Goal: Task Accomplishment & Management: Use online tool/utility

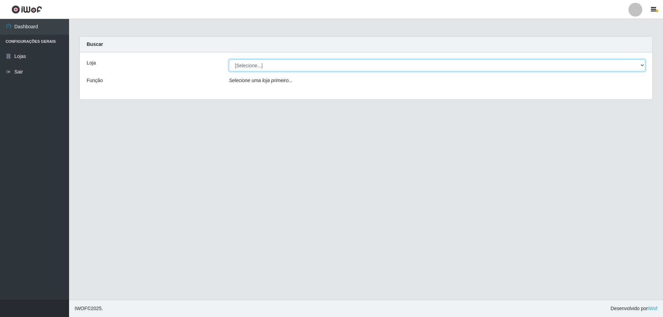
click at [274, 64] on select "[Selecione...] Atacado Vem - [STREET_ADDRESS]" at bounding box center [437, 65] width 417 height 12
select select "461"
click at [229, 59] on select "[Selecione...] Atacado Vem - [STREET_ADDRESS]" at bounding box center [437, 65] width 417 height 12
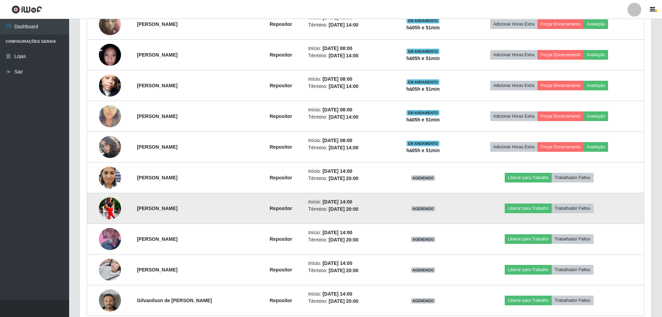
scroll to position [345, 0]
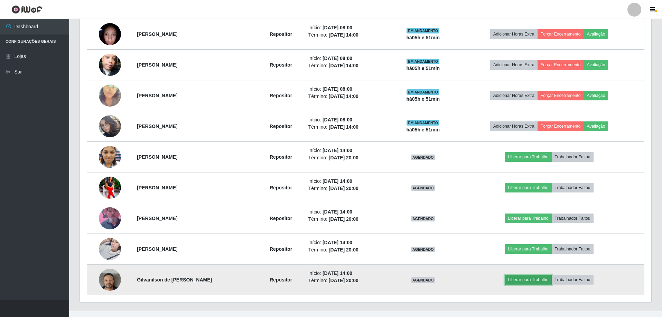
click at [536, 281] on button "Liberar para Trabalho" at bounding box center [527, 280] width 47 height 10
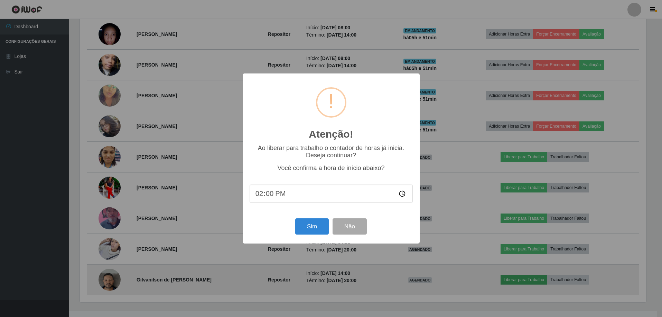
scroll to position [143, 568]
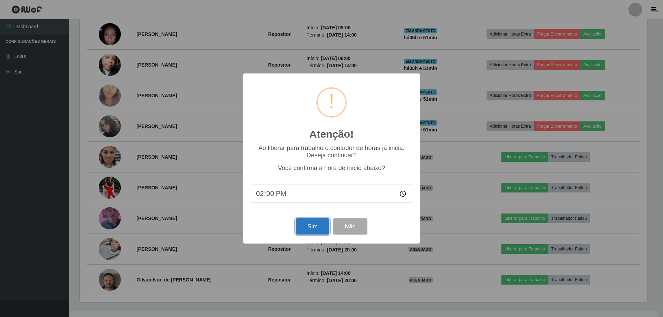
click at [313, 228] on button "Sim" at bounding box center [313, 227] width 34 height 16
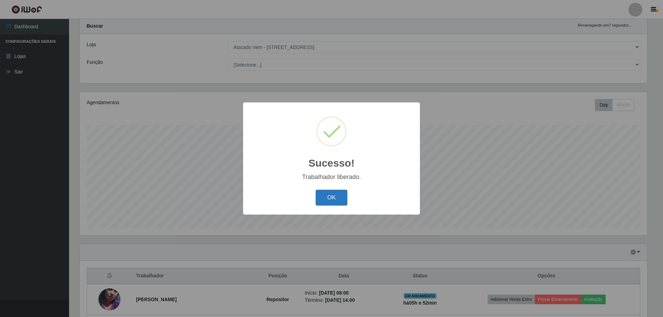
click at [332, 192] on button "OK" at bounding box center [332, 198] width 32 height 16
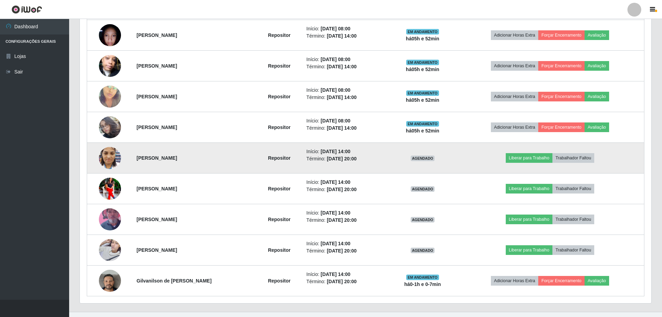
scroll to position [356, 0]
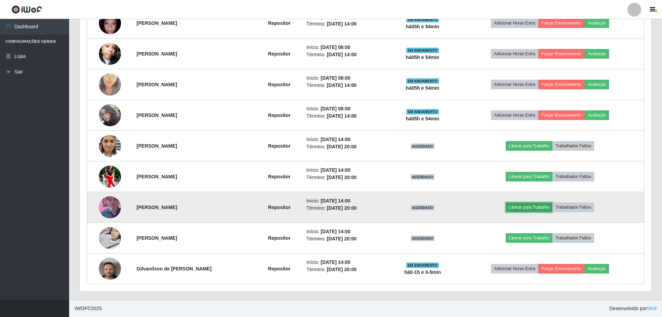
click at [533, 208] on button "Liberar para Trabalho" at bounding box center [528, 208] width 47 height 10
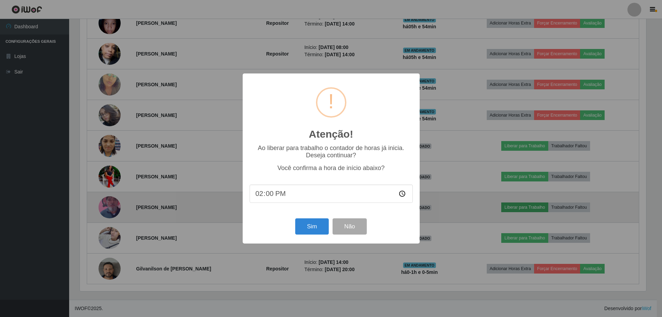
scroll to position [143, 568]
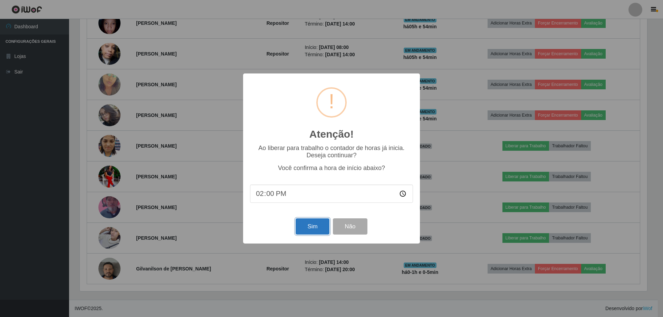
click at [307, 232] on button "Sim" at bounding box center [313, 227] width 34 height 16
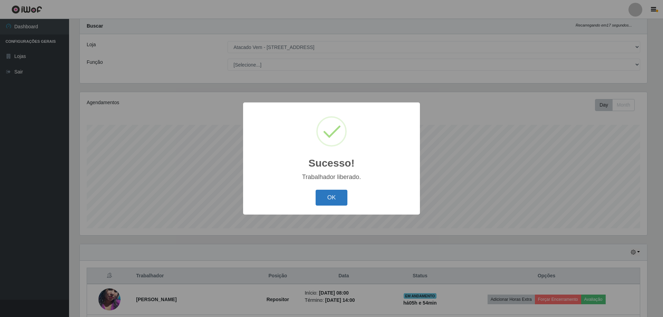
click at [337, 199] on button "OK" at bounding box center [332, 198] width 32 height 16
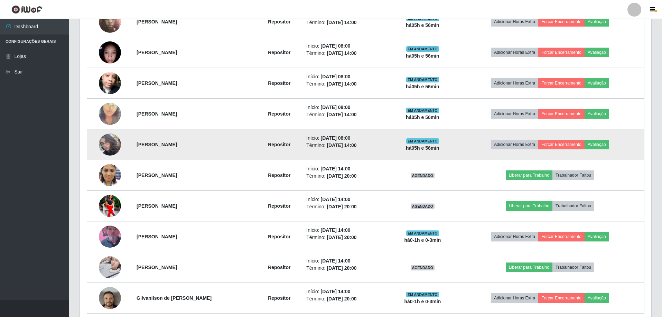
scroll to position [329, 0]
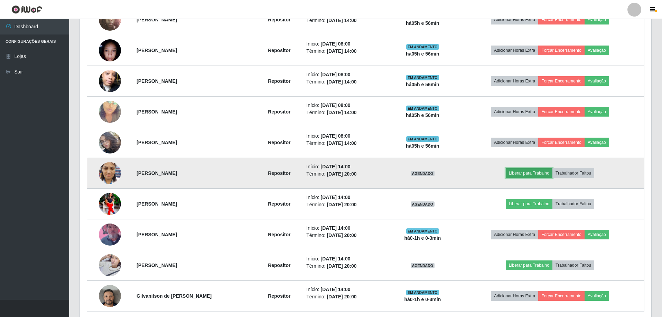
click at [537, 172] on button "Liberar para Trabalho" at bounding box center [528, 174] width 47 height 10
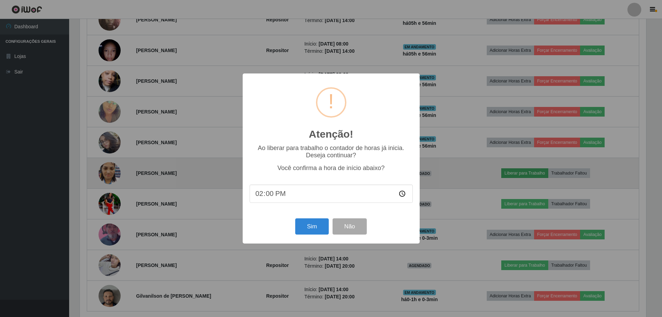
scroll to position [143, 568]
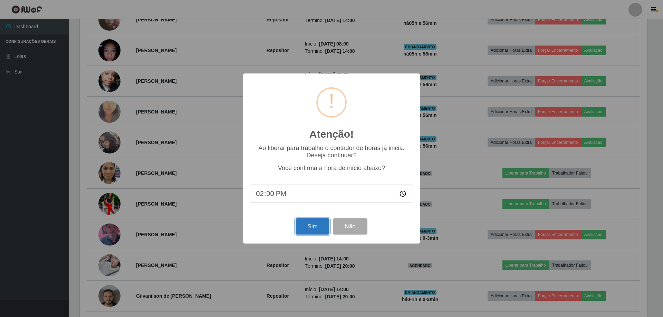
click at [315, 226] on button "Sim" at bounding box center [313, 227] width 34 height 16
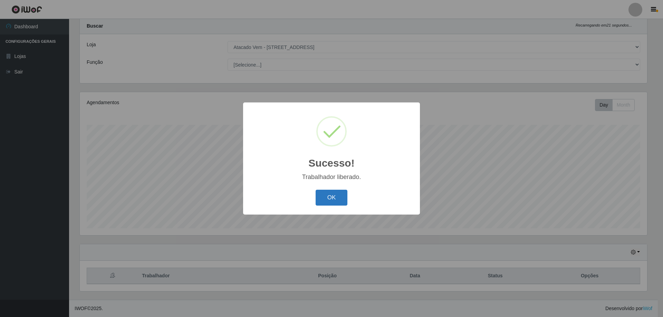
click at [329, 201] on button "OK" at bounding box center [332, 198] width 32 height 16
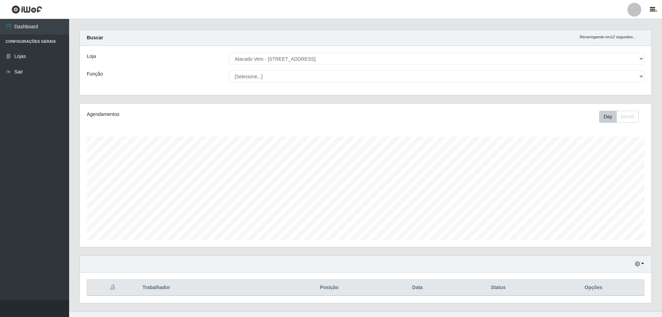
scroll to position [0, 0]
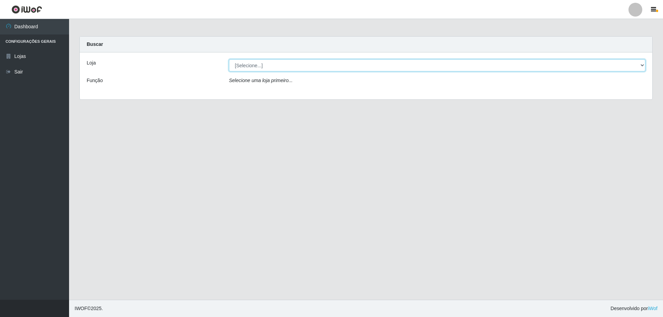
click at [309, 62] on select "[Selecione...] Atacado Vem - [STREET_ADDRESS]" at bounding box center [437, 65] width 417 height 12
select select "461"
click at [229, 59] on select "[Selecione...] Atacado Vem - [STREET_ADDRESS]" at bounding box center [437, 65] width 417 height 12
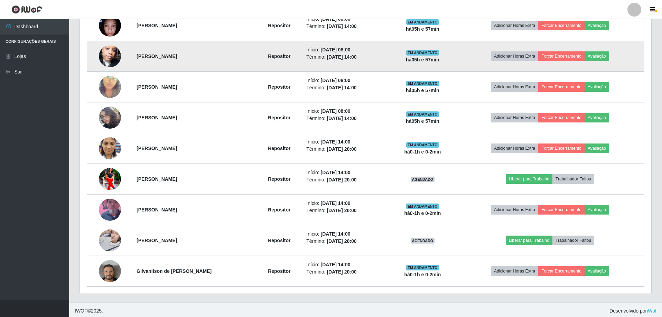
scroll to position [356, 0]
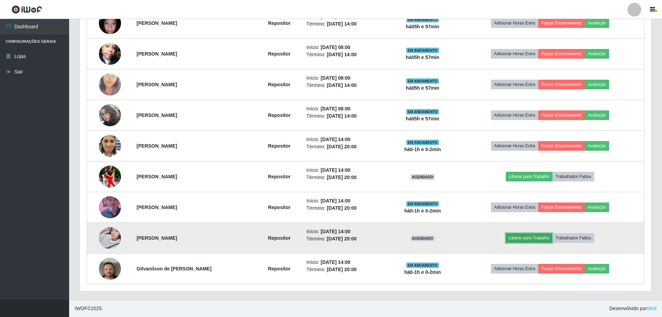
click at [518, 237] on button "Liberar para Trabalho" at bounding box center [528, 239] width 47 height 10
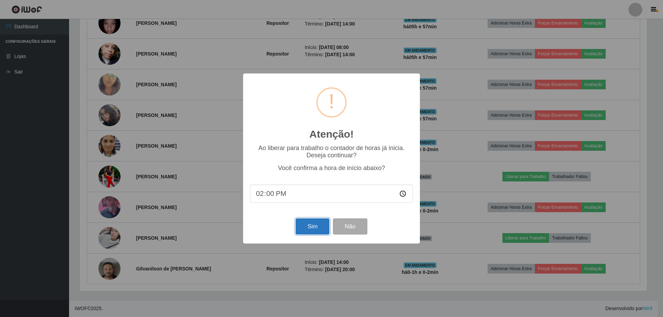
click at [301, 223] on button "Sim" at bounding box center [313, 227] width 34 height 16
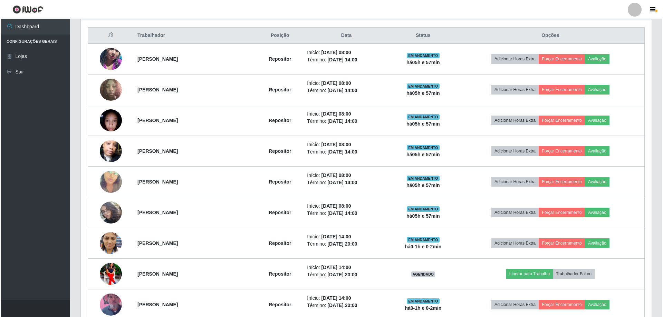
scroll to position [356, 0]
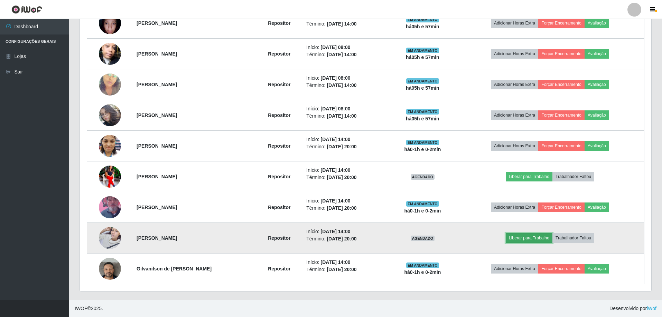
click at [539, 240] on button "Liberar para Trabalho" at bounding box center [528, 239] width 47 height 10
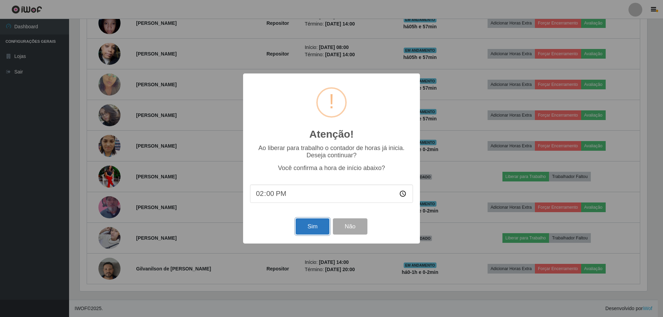
click at [306, 229] on button "Sim" at bounding box center [313, 227] width 34 height 16
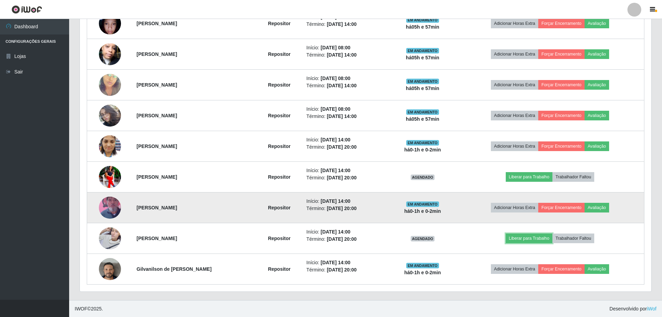
scroll to position [356, 0]
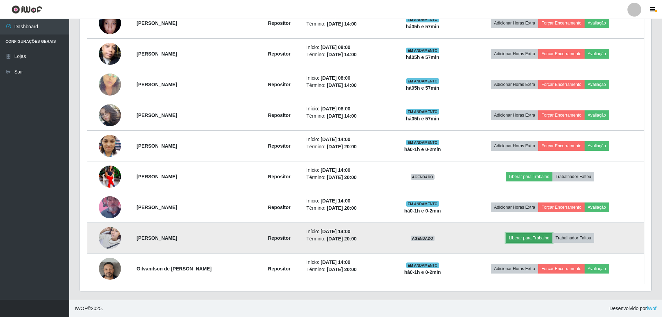
click at [528, 238] on button "Liberar para Trabalho" at bounding box center [528, 239] width 47 height 10
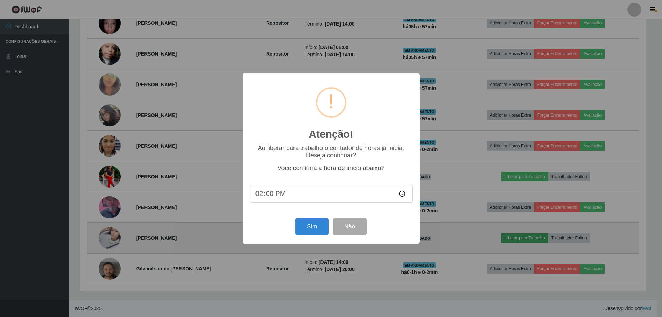
scroll to position [143, 568]
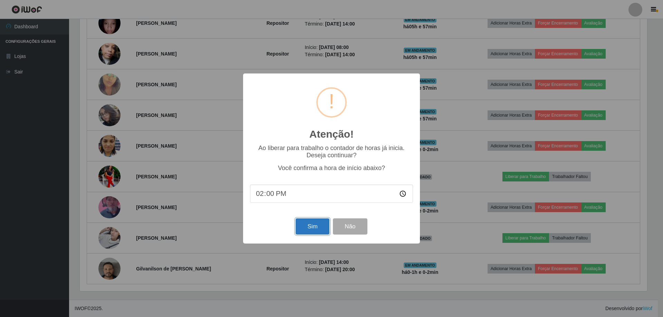
click at [314, 231] on button "Sim" at bounding box center [313, 227] width 34 height 16
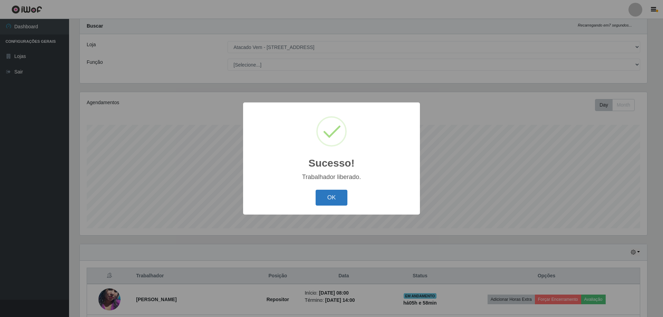
click at [338, 201] on button "OK" at bounding box center [332, 198] width 32 height 16
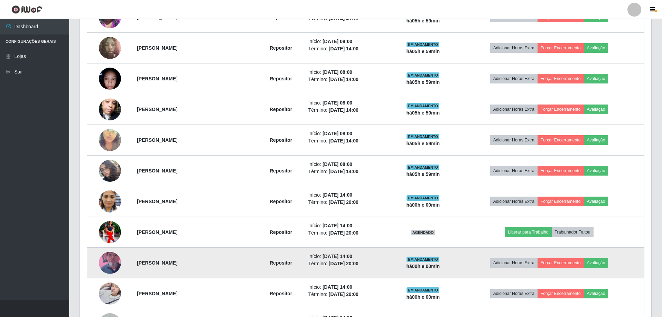
scroll to position [356, 0]
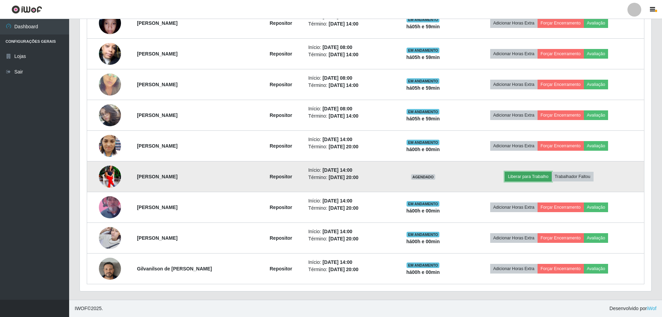
click at [536, 175] on button "Liberar para Trabalho" at bounding box center [527, 177] width 47 height 10
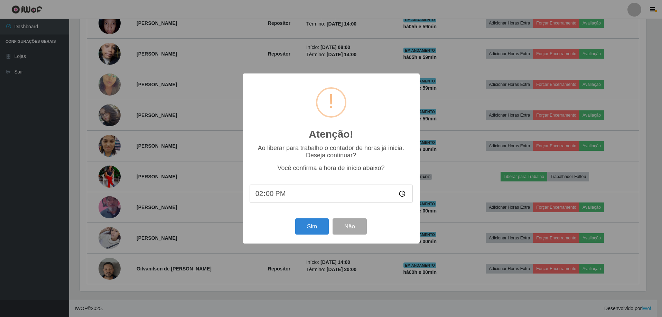
scroll to position [143, 568]
click at [311, 229] on button "Sim" at bounding box center [313, 227] width 34 height 16
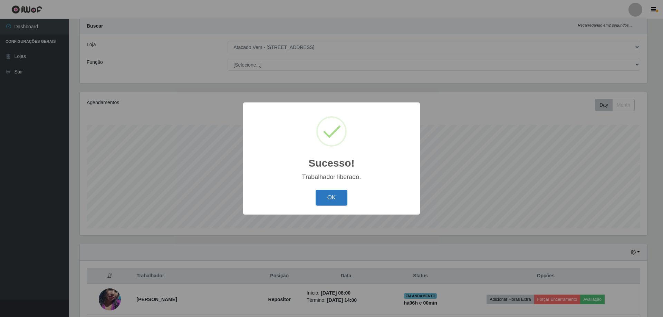
click at [333, 198] on button "OK" at bounding box center [332, 198] width 32 height 16
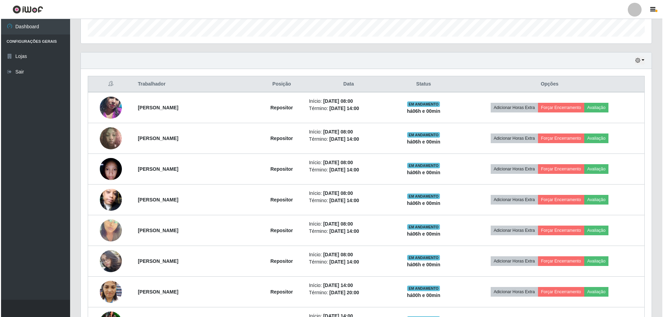
scroll to position [218, 0]
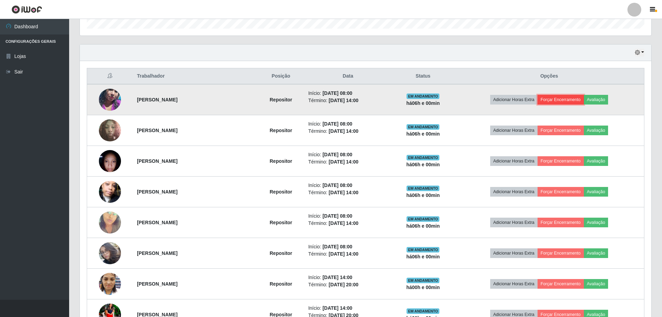
click at [569, 99] on button "Forçar Encerramento" at bounding box center [560, 100] width 46 height 10
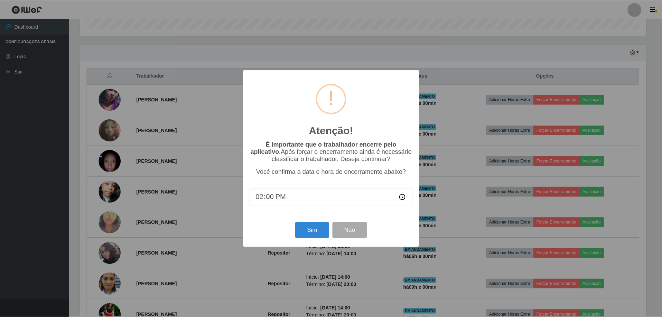
scroll to position [143, 568]
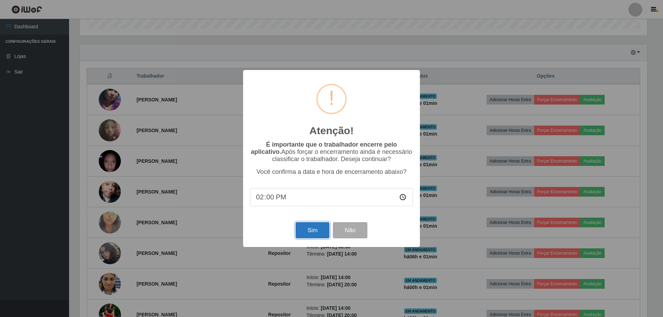
click at [317, 229] on button "Sim" at bounding box center [313, 230] width 34 height 16
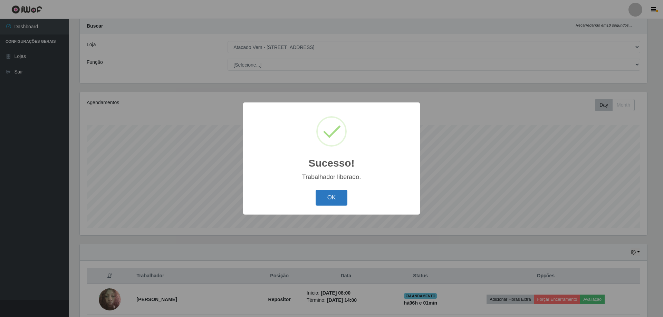
click at [333, 192] on button "OK" at bounding box center [332, 198] width 32 height 16
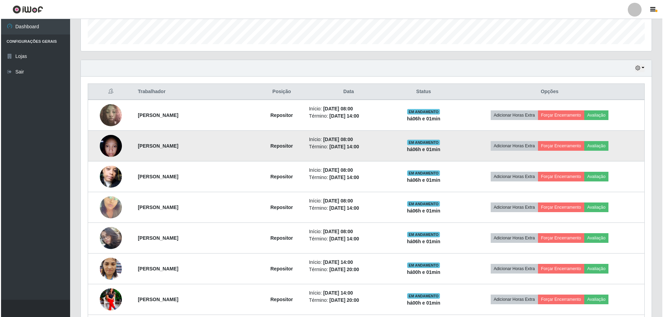
scroll to position [207, 0]
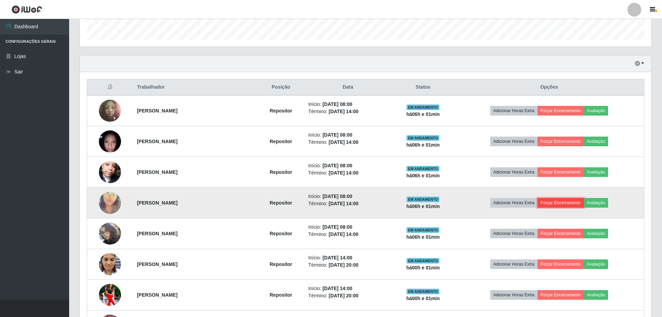
click at [578, 202] on button "Forçar Encerramento" at bounding box center [560, 203] width 46 height 10
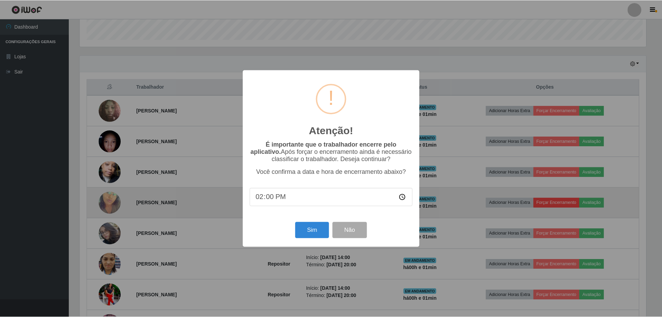
scroll to position [143, 568]
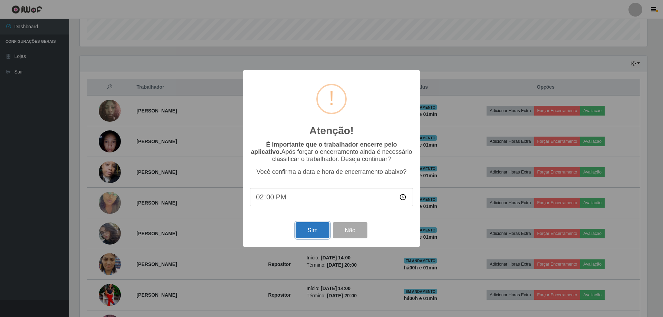
click at [313, 228] on button "Sim" at bounding box center [313, 230] width 34 height 16
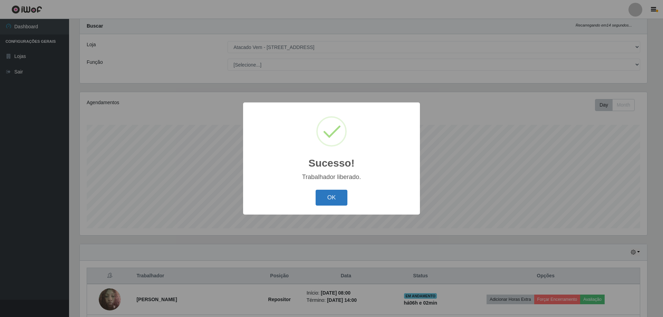
click at [330, 196] on button "OK" at bounding box center [332, 198] width 32 height 16
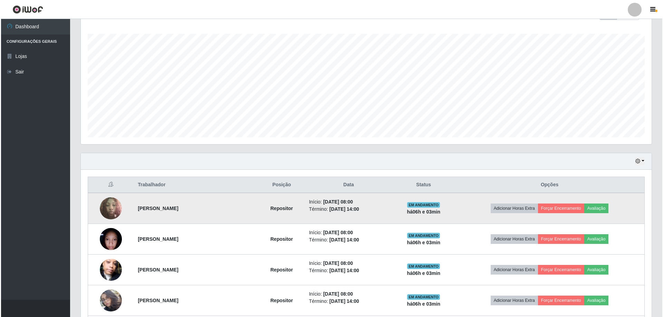
scroll to position [157, 0]
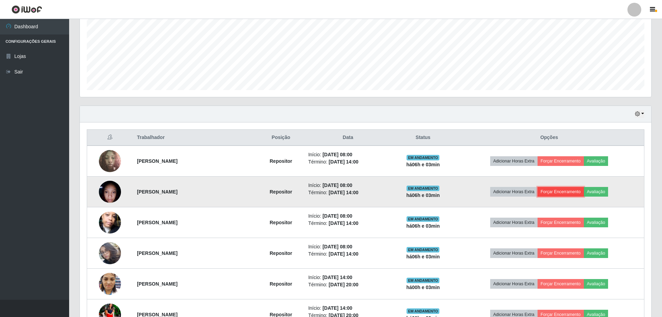
click at [567, 192] on button "Forçar Encerramento" at bounding box center [560, 192] width 46 height 10
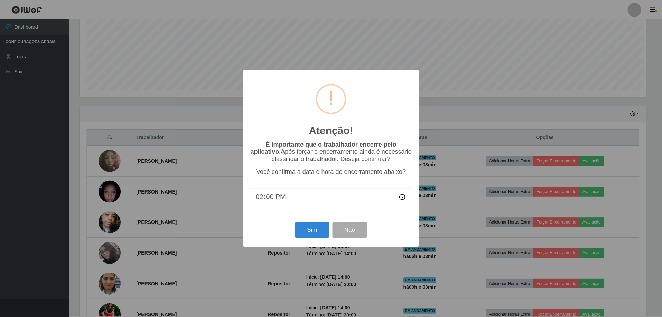
scroll to position [143, 568]
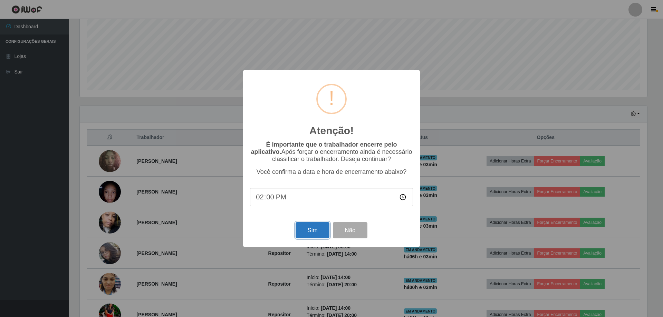
click at [312, 231] on button "Sim" at bounding box center [313, 230] width 34 height 16
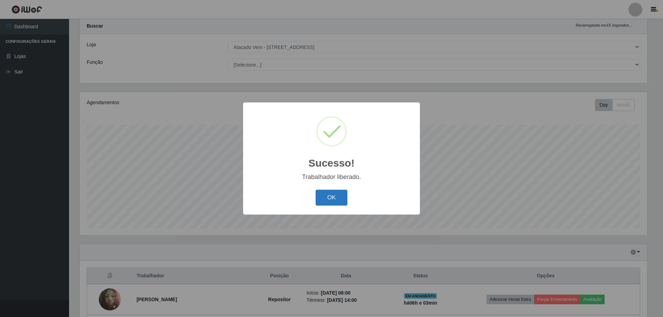
click at [335, 192] on button "OK" at bounding box center [332, 198] width 32 height 16
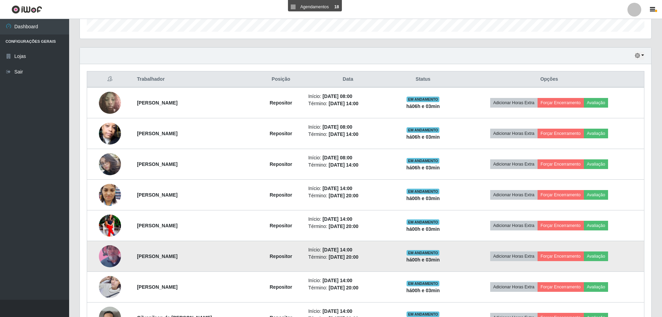
scroll to position [226, 0]
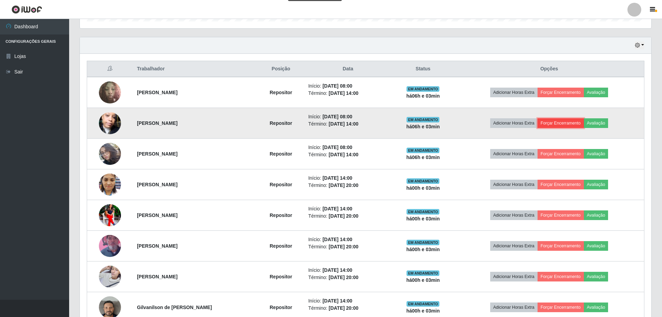
click at [552, 125] on button "Forçar Encerramento" at bounding box center [560, 123] width 46 height 10
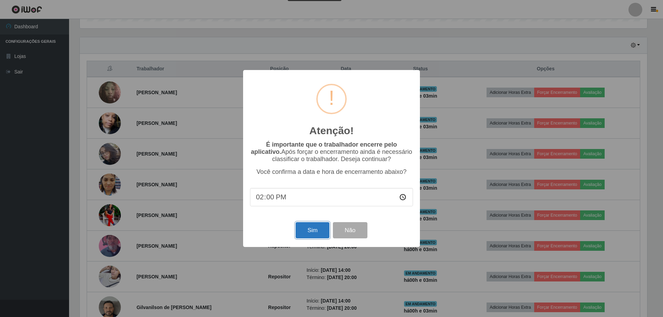
click at [323, 231] on button "Sim" at bounding box center [313, 230] width 34 height 16
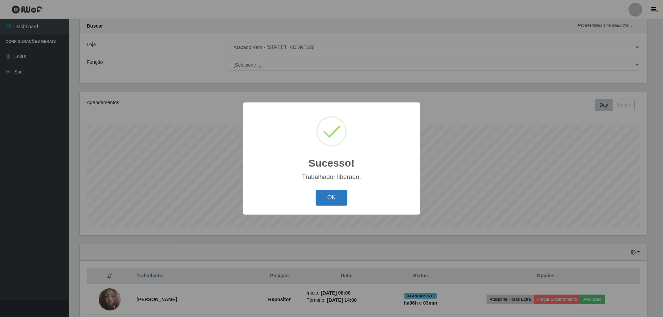
click at [338, 200] on button "OK" at bounding box center [332, 198] width 32 height 16
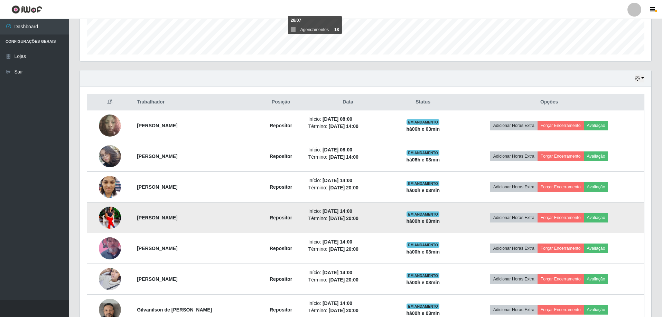
scroll to position [234, 0]
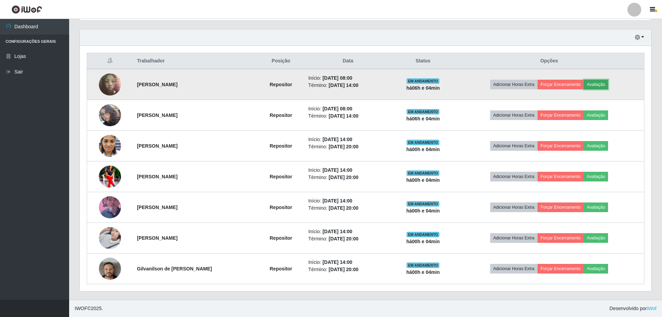
click at [598, 84] on button "Avaliação" at bounding box center [595, 85] width 25 height 10
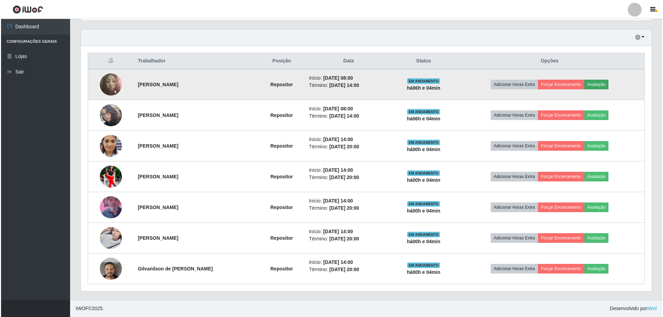
scroll to position [143, 568]
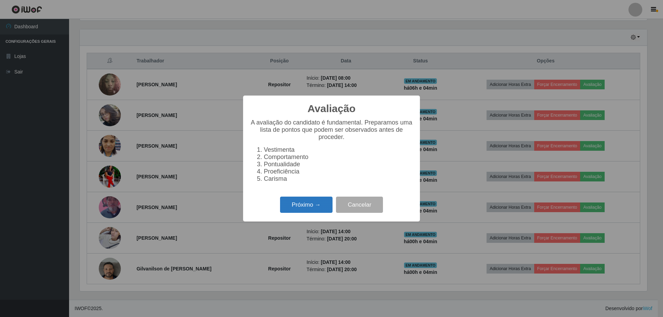
click at [306, 210] on button "Próximo →" at bounding box center [306, 205] width 53 height 16
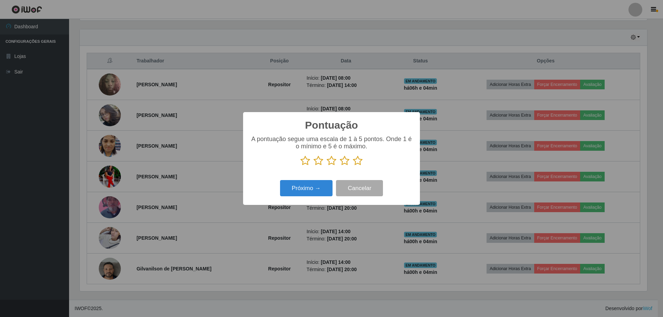
click at [359, 162] on icon at bounding box center [358, 161] width 10 height 10
click at [353, 166] on input "radio" at bounding box center [353, 166] width 0 height 0
click at [323, 188] on button "Próximo →" at bounding box center [306, 188] width 53 height 16
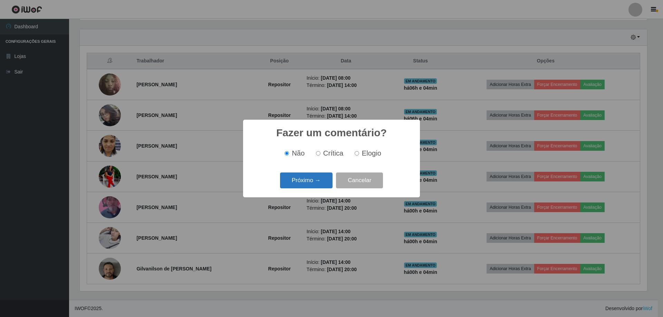
click at [308, 178] on button "Próximo →" at bounding box center [306, 181] width 53 height 16
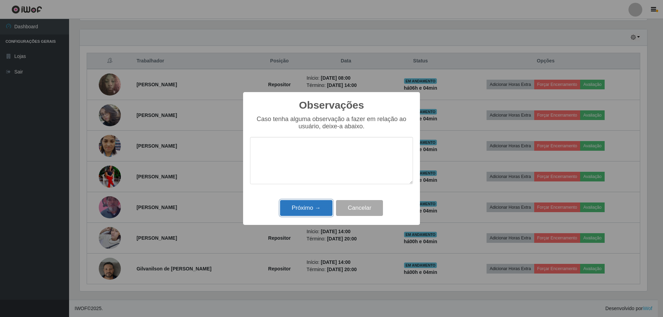
click at [316, 207] on button "Próximo →" at bounding box center [306, 208] width 53 height 16
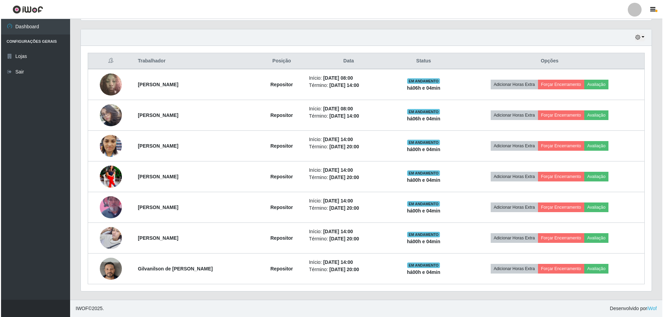
scroll to position [143, 571]
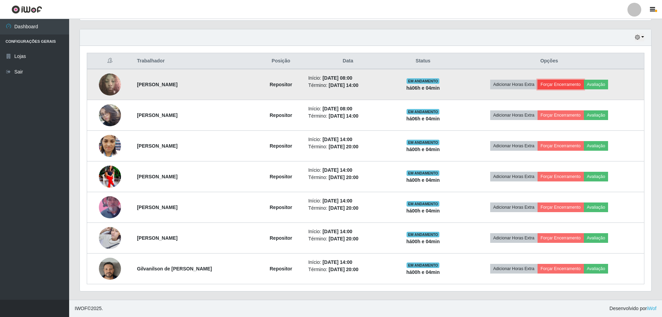
click at [574, 84] on button "Forçar Encerramento" at bounding box center [560, 85] width 46 height 10
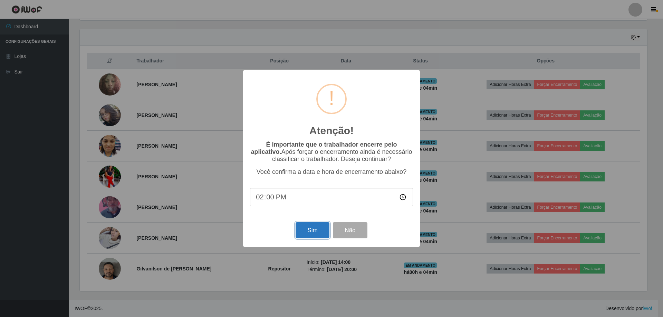
click at [320, 235] on button "Sim" at bounding box center [313, 230] width 34 height 16
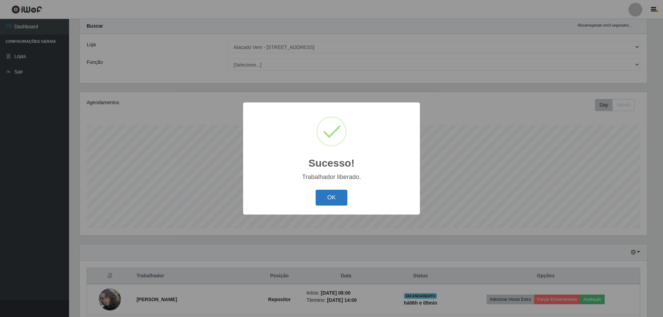
click at [325, 203] on button "OK" at bounding box center [332, 198] width 32 height 16
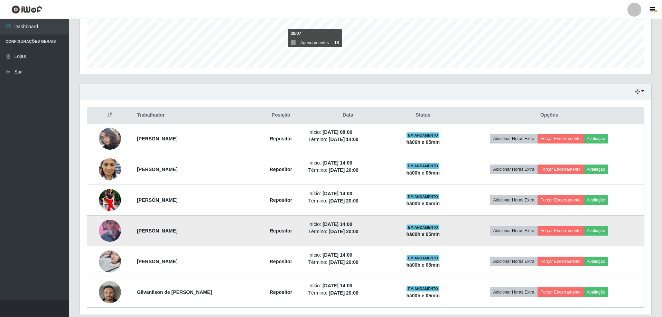
scroll to position [203, 0]
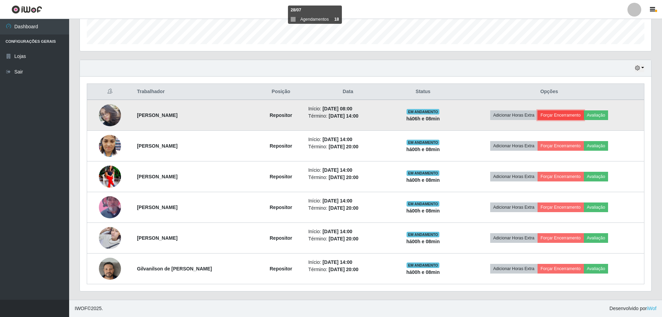
click at [555, 114] on button "Forçar Encerramento" at bounding box center [560, 116] width 46 height 10
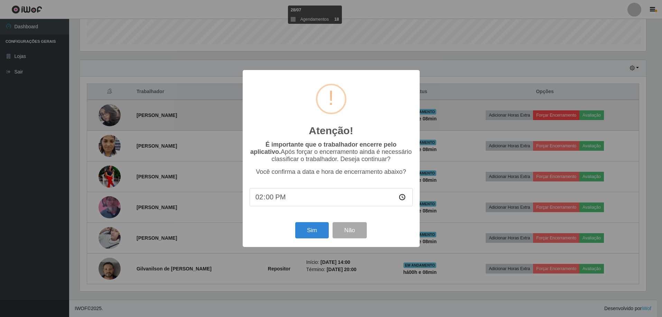
scroll to position [143, 568]
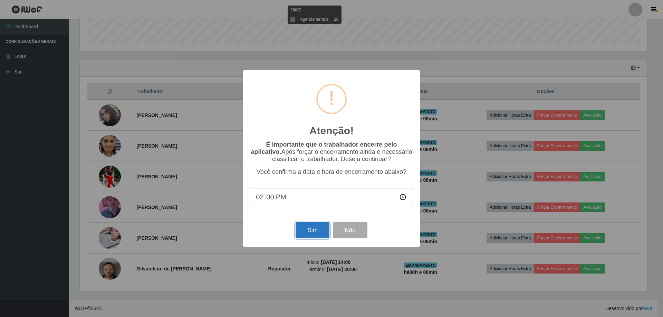
click at [317, 228] on button "Sim" at bounding box center [313, 230] width 34 height 16
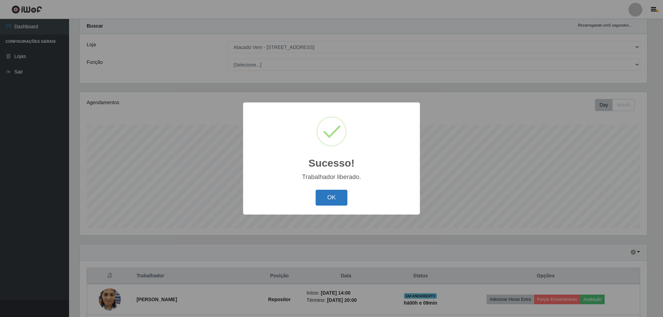
click at [336, 196] on button "OK" at bounding box center [332, 198] width 32 height 16
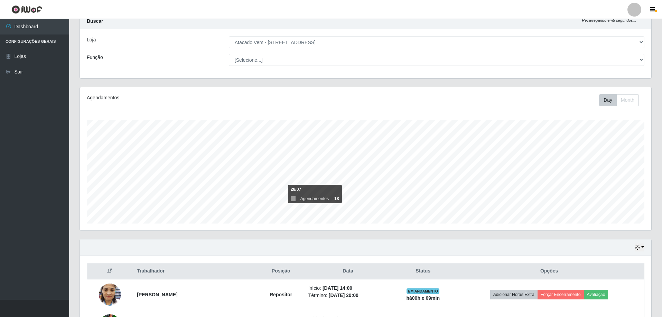
scroll to position [172, 0]
